Goal: Task Accomplishment & Management: Manage account settings

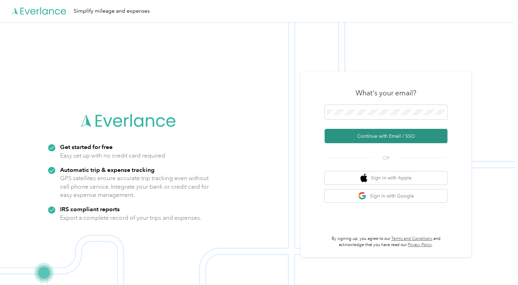
click at [379, 132] on button "Continue with Email / SSO" at bounding box center [386, 136] width 123 height 14
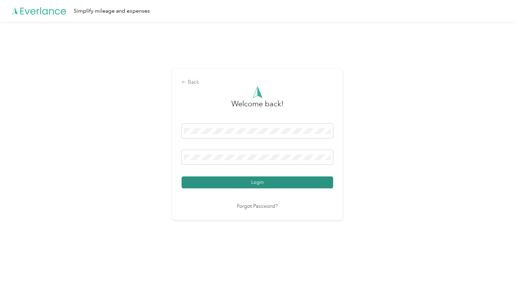
click at [238, 181] on button "Login" at bounding box center [258, 182] width 152 height 12
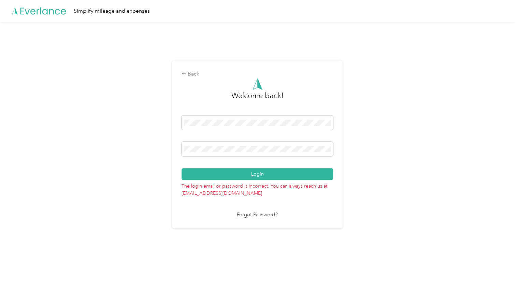
click at [253, 138] on div "Login" at bounding box center [258, 147] width 152 height 65
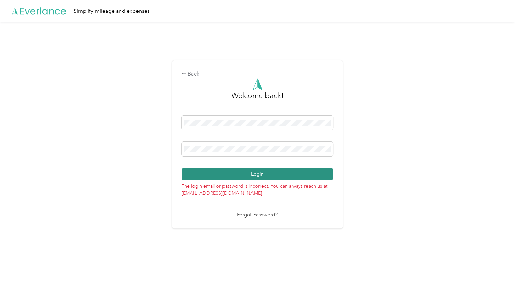
click at [236, 178] on button "Login" at bounding box center [258, 174] width 152 height 12
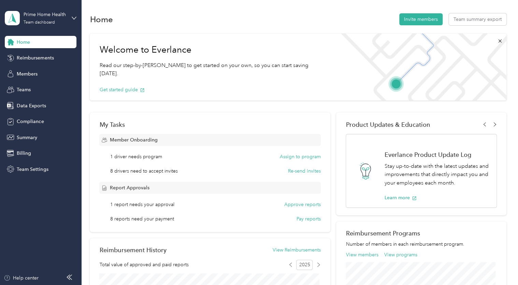
click at [33, 177] on aside "Prime Home Health Team dashboard Home Reimbursements Members Teams Data Exports…" at bounding box center [41, 142] width 82 height 285
click at [40, 171] on span "Team Settings" at bounding box center [32, 169] width 31 height 7
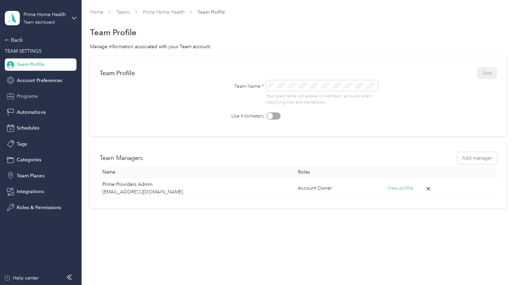
click at [35, 96] on span "Programs" at bounding box center [27, 96] width 21 height 7
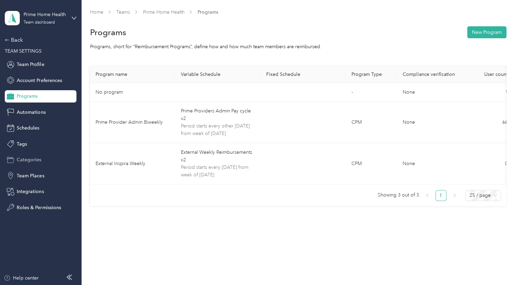
click at [29, 165] on div "Categories" at bounding box center [41, 160] width 72 height 12
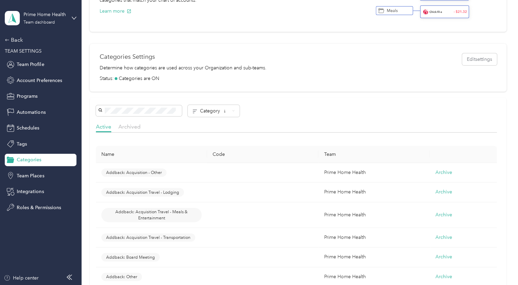
scroll to position [82, 0]
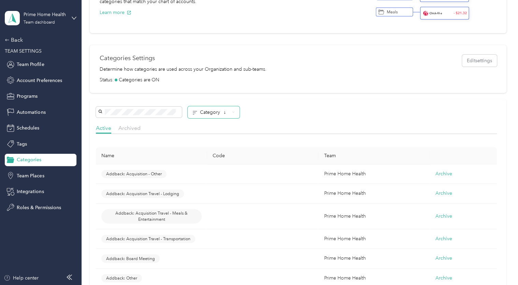
click at [228, 115] on div "Category ↓" at bounding box center [214, 112] width 52 height 12
click at [279, 112] on div "Category ↓" at bounding box center [296, 112] width 401 height 12
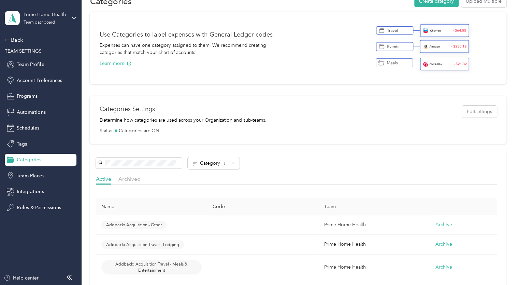
scroll to position [0, 0]
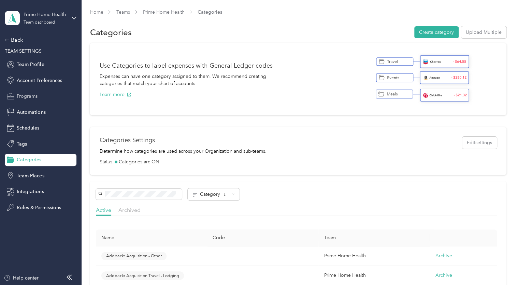
click at [37, 98] on span "Programs" at bounding box center [27, 96] width 21 height 7
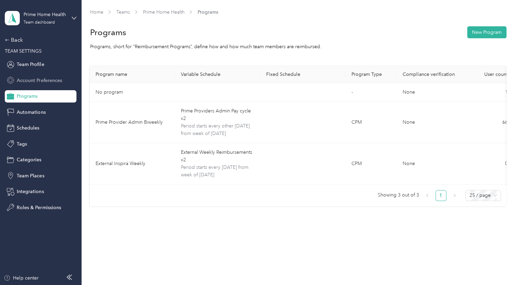
click at [48, 79] on span "Account Preferences" at bounding box center [39, 80] width 45 height 7
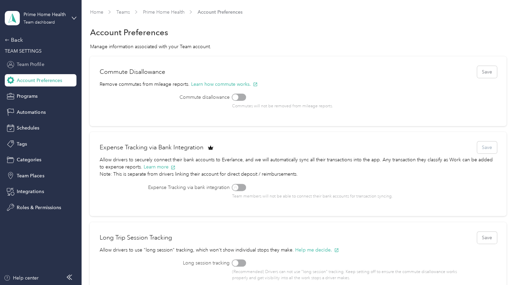
click at [41, 63] on span "Team Profile" at bounding box center [30, 64] width 27 height 7
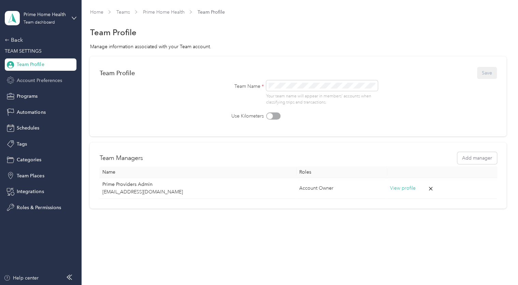
click at [42, 82] on span "Account Preferences" at bounding box center [39, 80] width 45 height 7
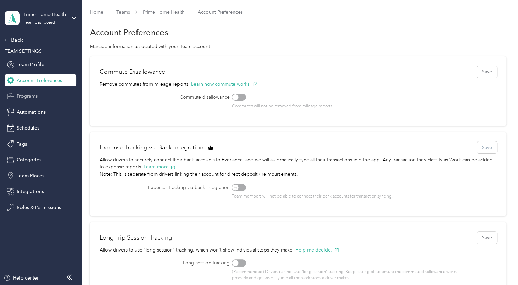
click at [27, 99] on span "Programs" at bounding box center [27, 96] width 21 height 7
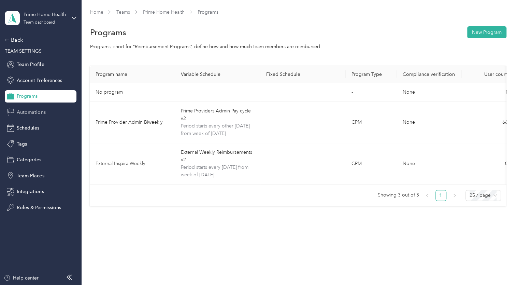
click at [28, 113] on span "Automations" at bounding box center [31, 112] width 29 height 7
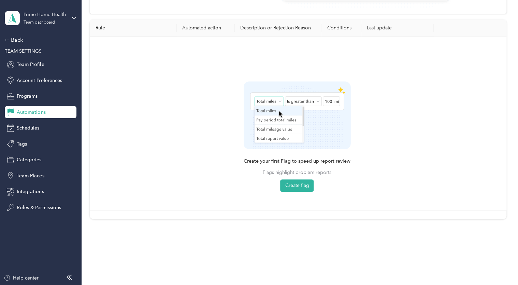
scroll to position [157, 0]
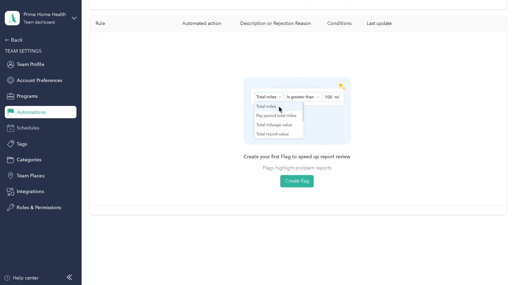
click at [38, 130] on span "Schedules" at bounding box center [28, 127] width 23 height 7
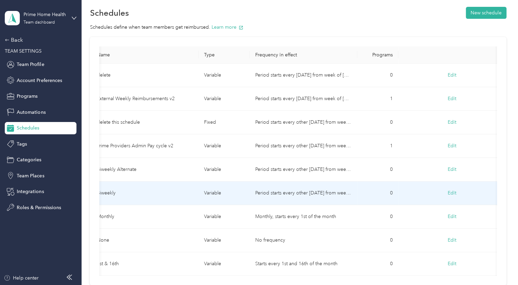
scroll to position [0, 19]
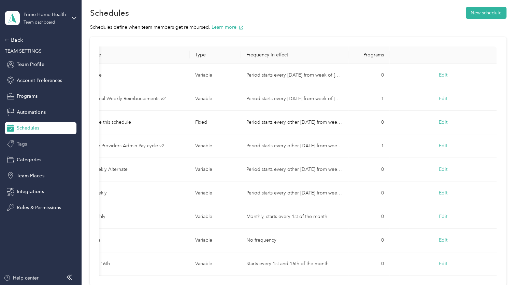
click at [42, 144] on div "Tags" at bounding box center [41, 144] width 72 height 12
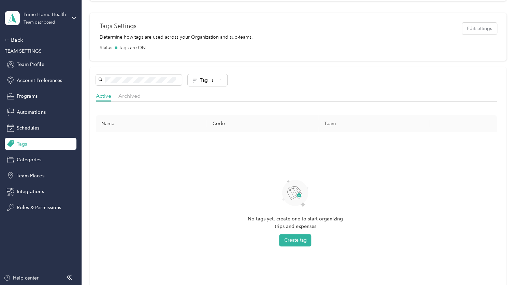
scroll to position [181, 0]
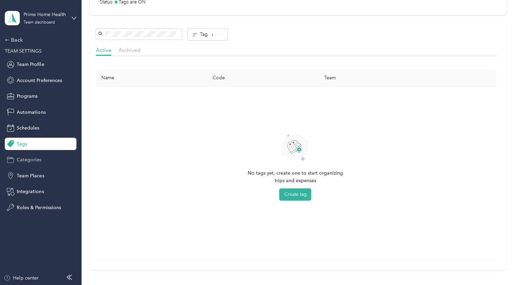
click at [32, 162] on span "Categories" at bounding box center [29, 159] width 25 height 7
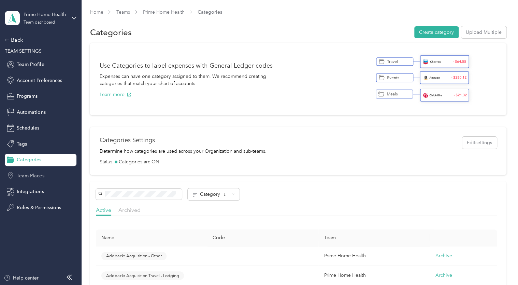
click at [41, 173] on span "Team Places" at bounding box center [30, 175] width 27 height 7
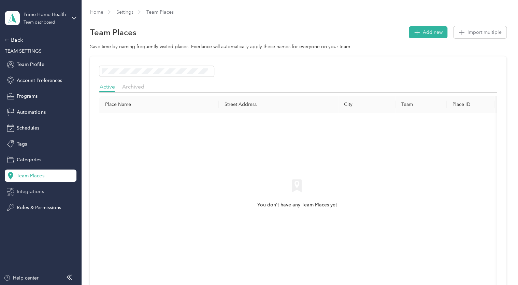
click at [34, 194] on span "Integrations" at bounding box center [30, 191] width 27 height 7
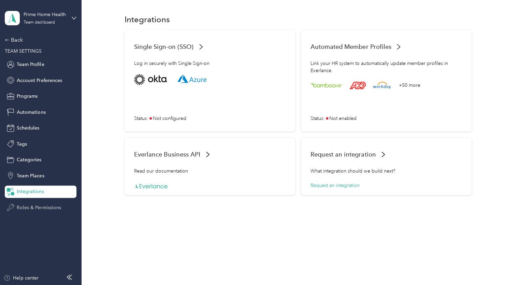
click at [35, 205] on span "Roles & Permissions" at bounding box center [39, 207] width 44 height 7
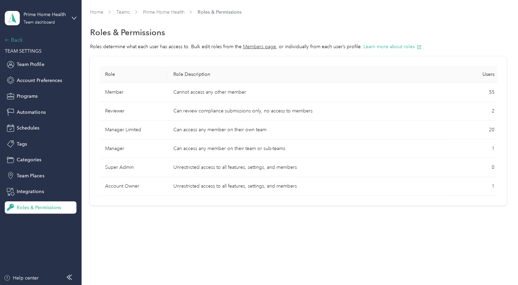
click at [16, 39] on div "Back" at bounding box center [39, 40] width 68 height 8
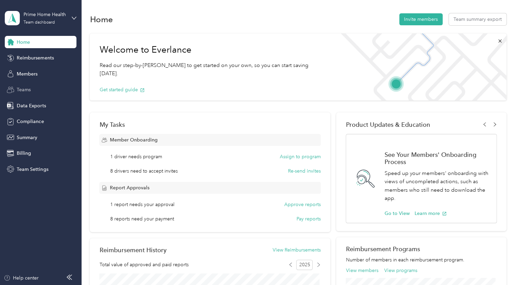
click at [41, 87] on div "Teams" at bounding box center [41, 90] width 72 height 12
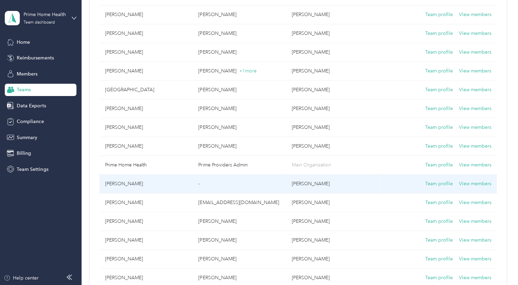
scroll to position [207, 0]
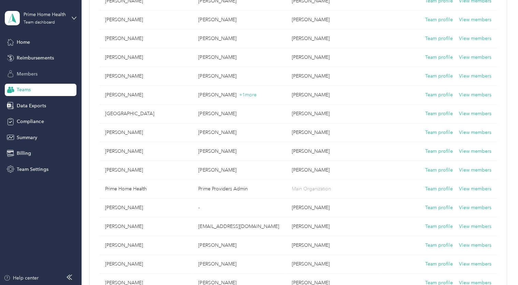
click at [41, 75] on div "Members" at bounding box center [41, 74] width 72 height 12
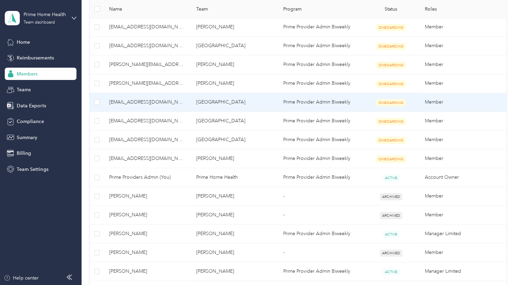
scroll to position [178, 0]
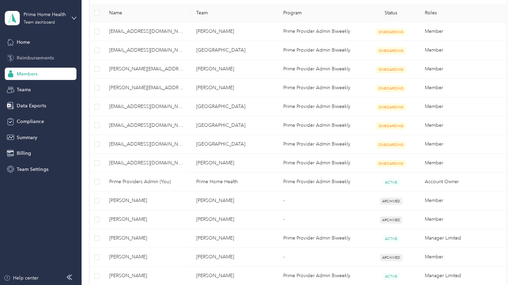
click at [38, 58] on span "Reimbursements" at bounding box center [35, 57] width 37 height 7
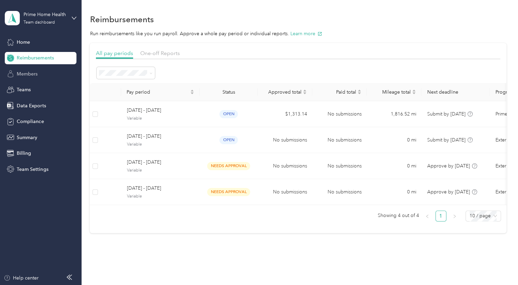
click at [40, 71] on div "Members" at bounding box center [41, 74] width 72 height 12
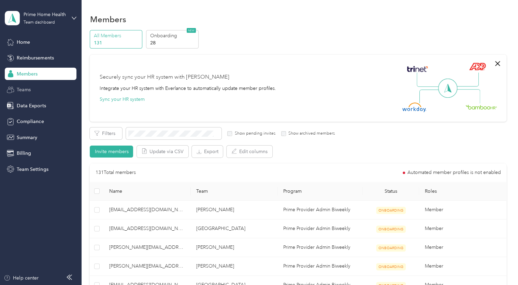
click at [34, 92] on div "Teams" at bounding box center [41, 90] width 72 height 12
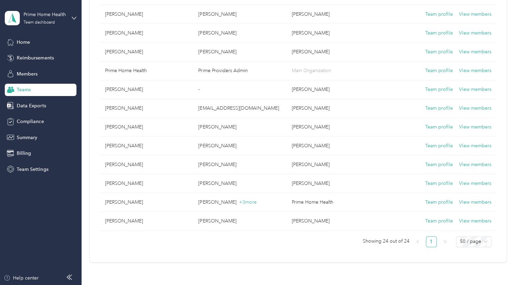
scroll to position [325, 0]
click at [31, 171] on span "Team Settings" at bounding box center [32, 169] width 31 height 7
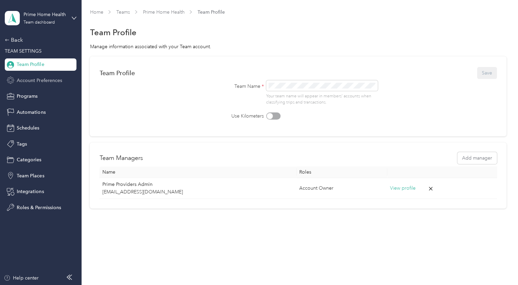
click at [49, 77] on span "Account Preferences" at bounding box center [39, 80] width 45 height 7
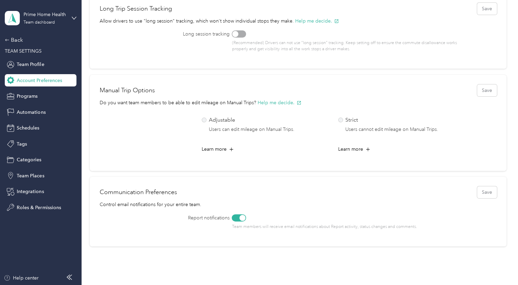
scroll to position [229, 0]
click at [31, 95] on span "Programs" at bounding box center [27, 96] width 21 height 7
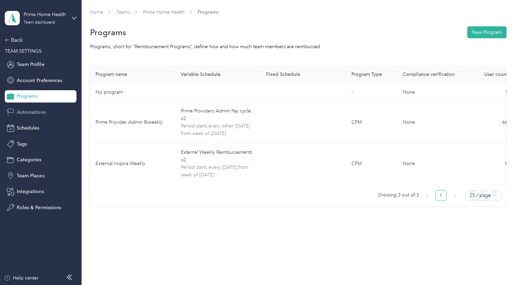
click at [44, 112] on span "Automations" at bounding box center [31, 112] width 29 height 7
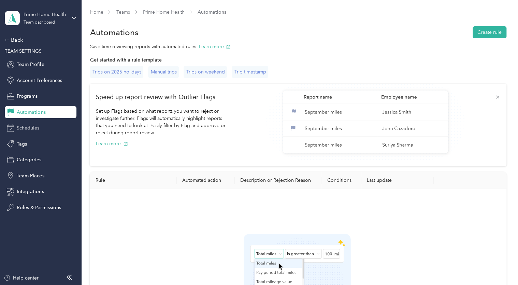
click at [20, 129] on span "Schedules" at bounding box center [28, 127] width 23 height 7
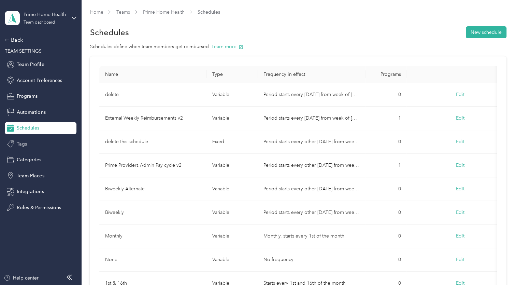
click at [32, 142] on div "Tags" at bounding box center [41, 144] width 72 height 12
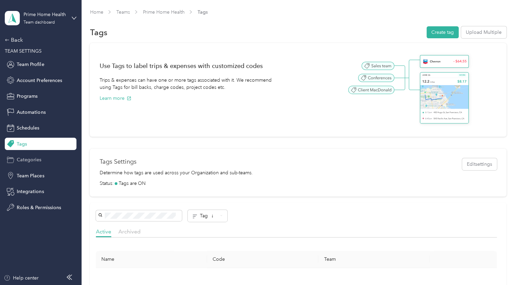
click at [31, 163] on span "Categories" at bounding box center [29, 159] width 25 height 7
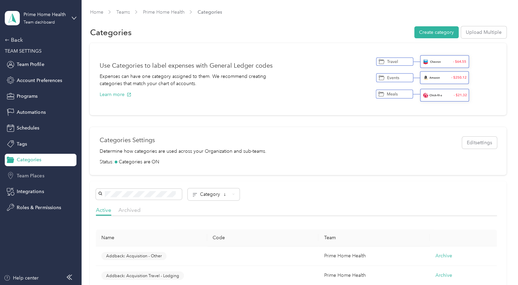
click at [50, 173] on div "Team Places" at bounding box center [41, 175] width 72 height 12
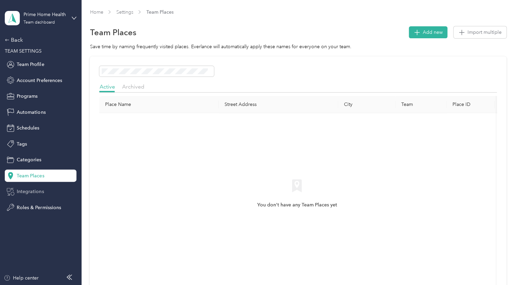
click at [34, 194] on span "Integrations" at bounding box center [30, 191] width 27 height 7
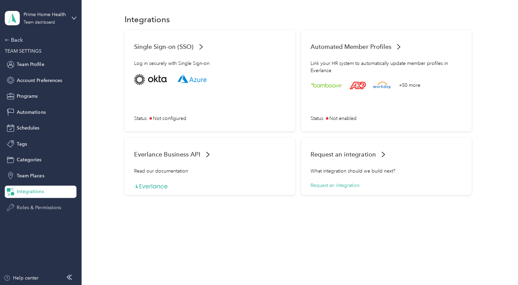
click at [30, 210] on span "Roles & Permissions" at bounding box center [39, 207] width 44 height 7
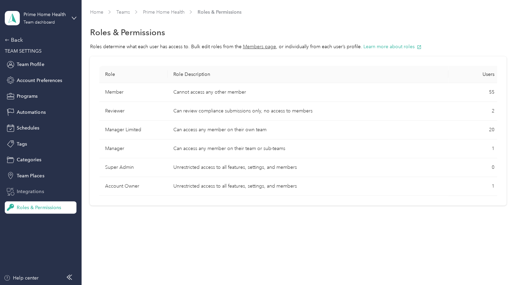
click at [45, 192] on div "Integrations" at bounding box center [41, 191] width 72 height 12
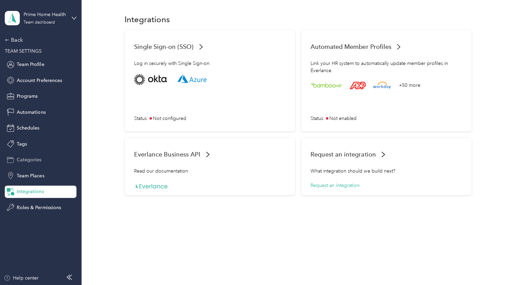
click at [44, 159] on div "Categories" at bounding box center [41, 160] width 72 height 12
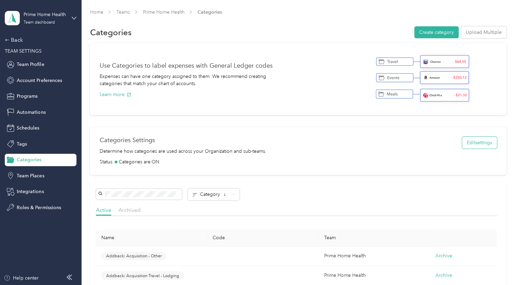
click at [477, 147] on button "Edit settings" at bounding box center [479, 143] width 35 height 12
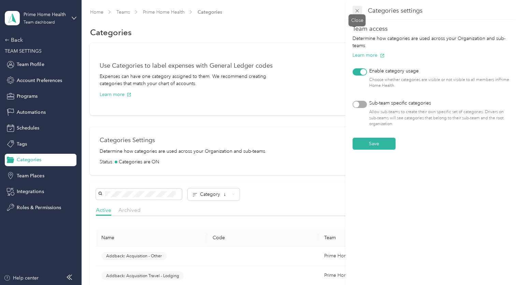
click at [357, 12] on icon at bounding box center [357, 10] width 3 height 3
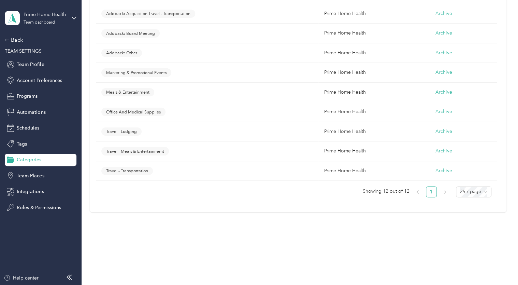
scroll to position [329, 0]
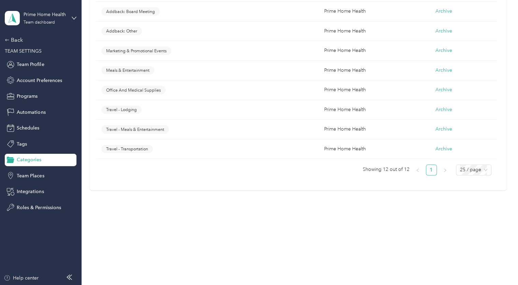
click at [113, 183] on div "Category ↓ Active Archived Name Code Team Addback: Acquisition - Other Prime Ho…" at bounding box center [298, 21] width 417 height 338
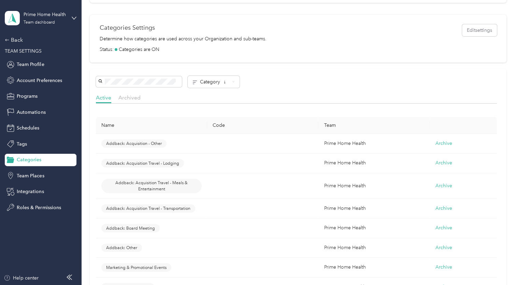
scroll to position [113, 0]
click at [32, 178] on span "Team Places" at bounding box center [30, 175] width 27 height 7
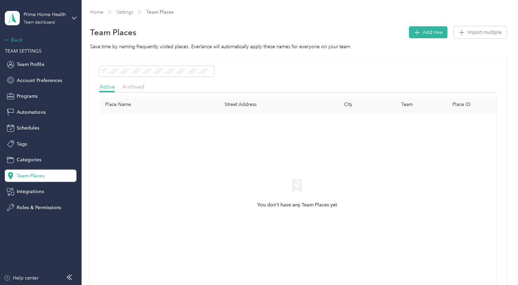
click at [21, 40] on div "Back" at bounding box center [39, 40] width 68 height 8
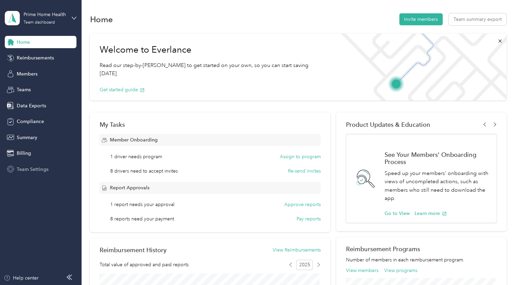
click at [33, 169] on span "Team Settings" at bounding box center [32, 169] width 31 height 7
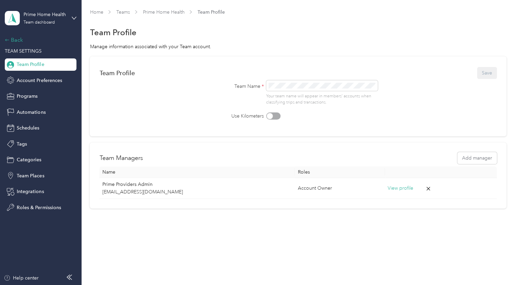
click at [15, 38] on div "Back" at bounding box center [39, 40] width 68 height 8
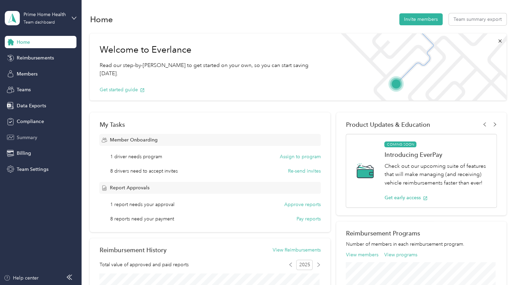
click at [34, 137] on span "Summary" at bounding box center [27, 137] width 20 height 7
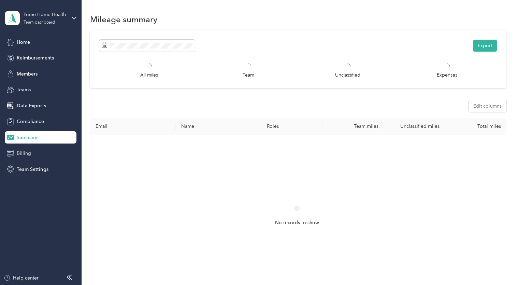
click at [31, 154] on div "Billing" at bounding box center [41, 153] width 72 height 12
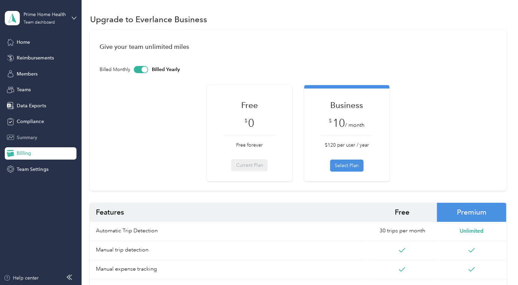
click at [36, 134] on span "Summary" at bounding box center [27, 137] width 20 height 7
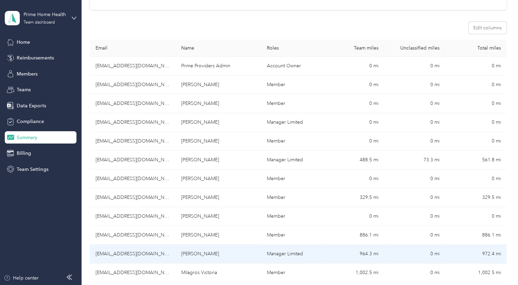
scroll to position [82, 0]
